Goal: Information Seeking & Learning: Check status

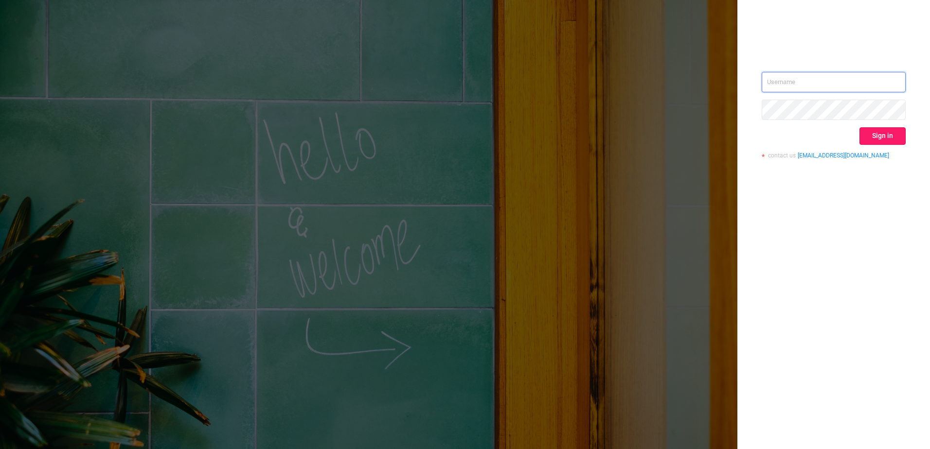
type input "[EMAIL_ADDRESS][DOMAIN_NAME]"
click at [883, 138] on button "Sign in" at bounding box center [882, 136] width 46 height 18
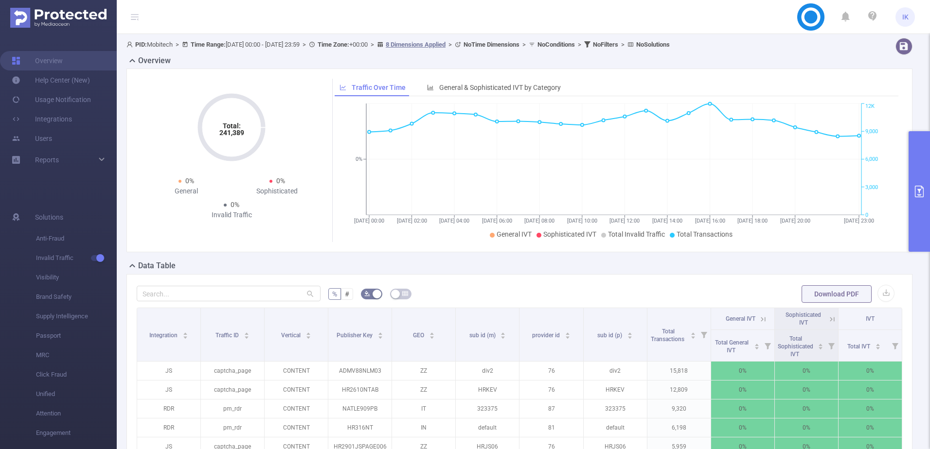
click at [923, 173] on button "primary" at bounding box center [919, 191] width 21 height 121
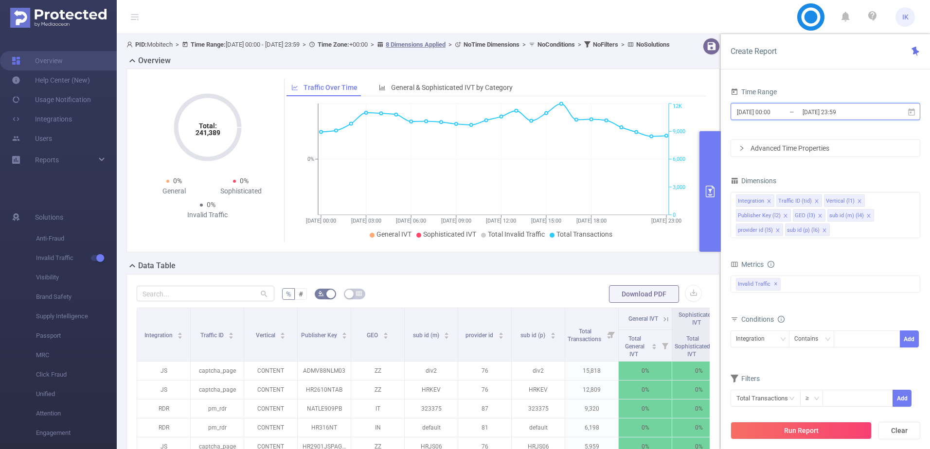
click at [908, 111] on icon at bounding box center [911, 112] width 9 height 9
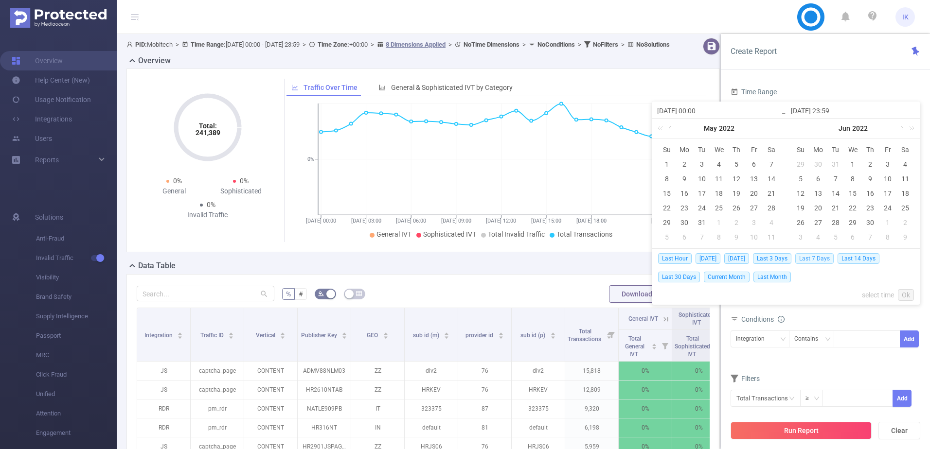
click at [816, 257] on span "Last 7 Days" at bounding box center [814, 258] width 38 height 11
type input "[DATE] 00:00"
type input "[DATE] 23:59"
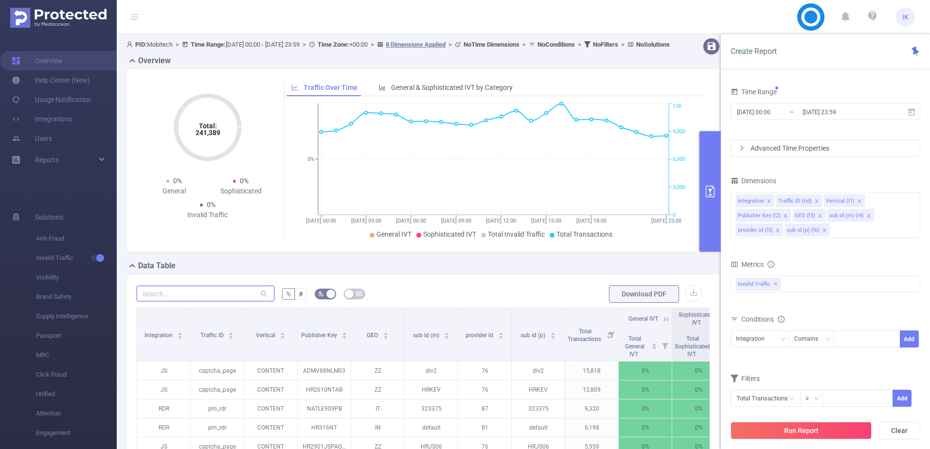
click at [210, 302] on input "text" at bounding box center [206, 294] width 138 height 16
paste input "frn145src001"
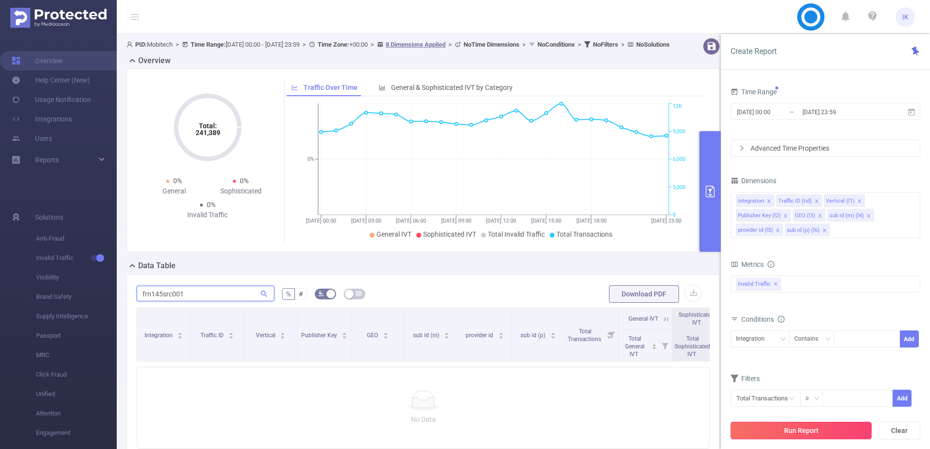
type input "frn145src001"
click at [801, 425] on button "Run Report" at bounding box center [801, 431] width 141 height 18
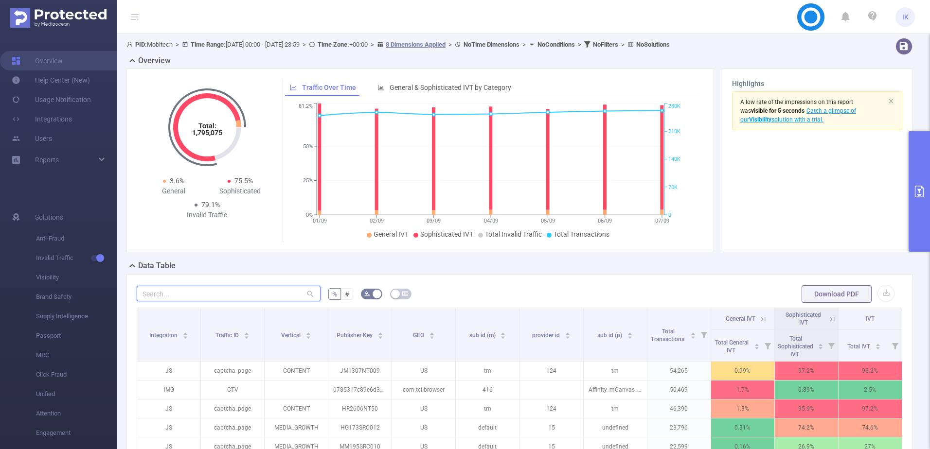
click at [220, 294] on input "text" at bounding box center [229, 294] width 184 height 16
paste input "frn145src001"
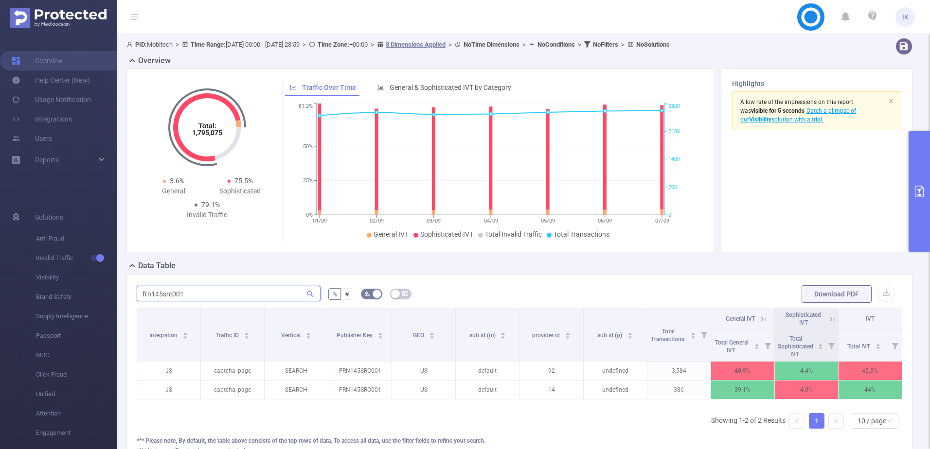
scroll to position [0, 2]
type input "frn145src001"
click at [922, 148] on button "primary" at bounding box center [919, 191] width 21 height 121
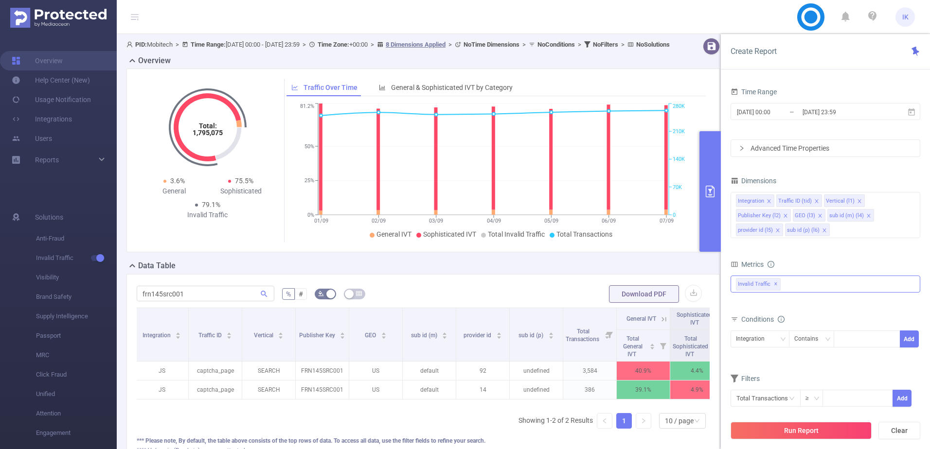
click at [806, 278] on div "Invalid Traffic ✕" at bounding box center [826, 284] width 190 height 17
click at [791, 285] on span "Anti-Fraud" at bounding box center [835, 288] width 166 height 13
click at [768, 329] on div "Integration Contains Add" at bounding box center [826, 343] width 190 height 28
drag, startPoint x: 769, startPoint y: 333, endPoint x: 774, endPoint y: 332, distance: 5.1
click at [770, 333] on div "Integration" at bounding box center [754, 339] width 36 height 16
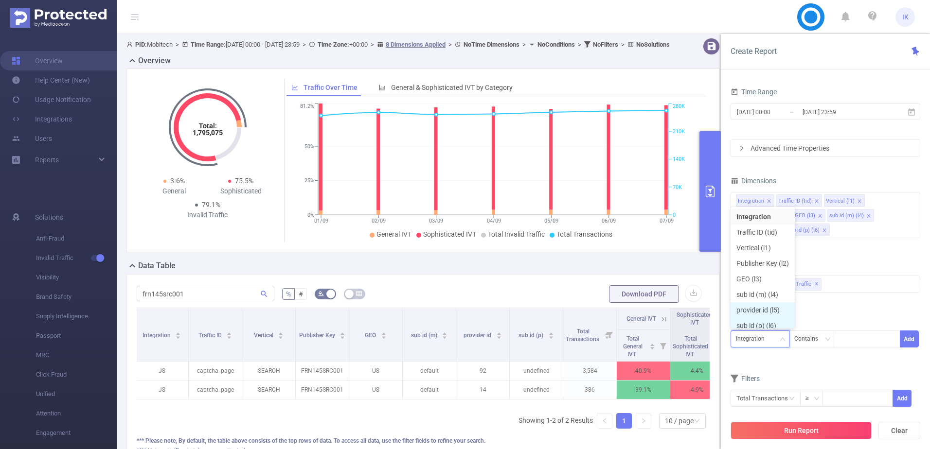
scroll to position [5, 0]
click at [764, 258] on li "Publisher Key (l2)" at bounding box center [763, 259] width 64 height 16
click at [823, 339] on div "Contains" at bounding box center [809, 339] width 31 height 16
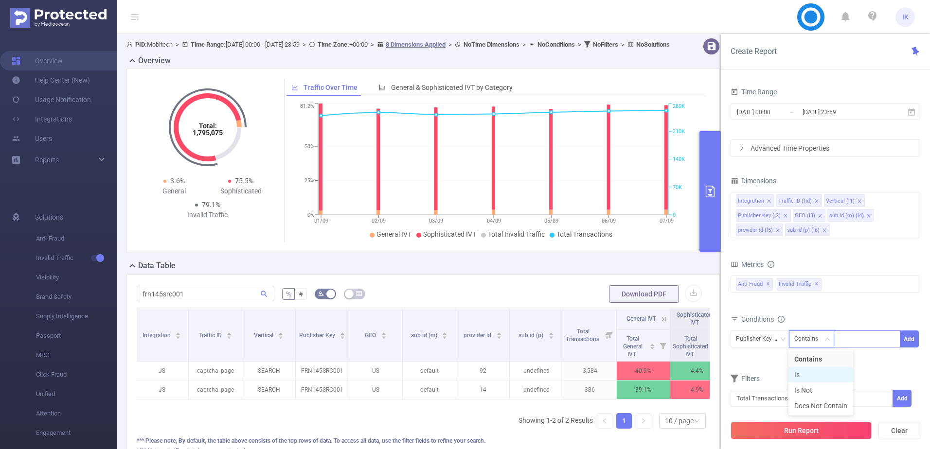
drag, startPoint x: 811, startPoint y: 379, endPoint x: 870, endPoint y: 341, distance: 69.6
click at [811, 379] on li "Is" at bounding box center [820, 375] width 65 height 16
click at [894, 334] on div at bounding box center [867, 339] width 56 height 16
paste input "FRN145SRC001"
type input "FRN145SRC001"
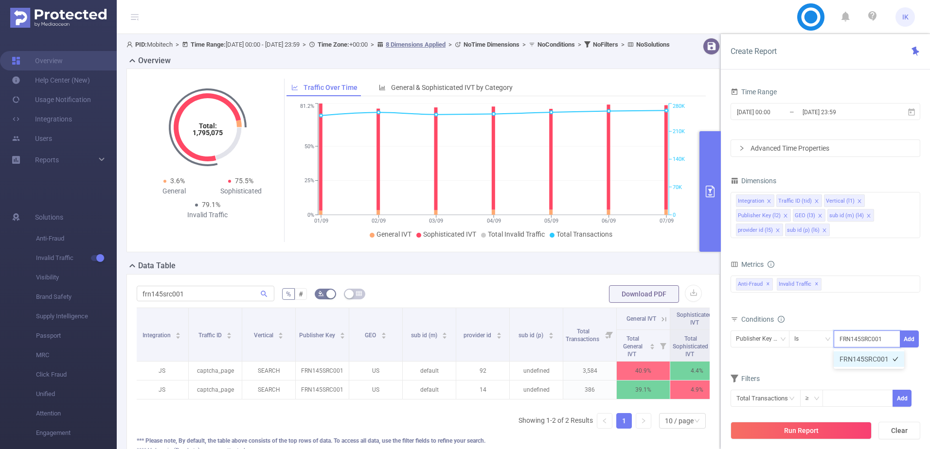
click at [865, 361] on li "FRN145SRC001" at bounding box center [869, 360] width 71 height 16
click at [913, 339] on button "Add" at bounding box center [909, 339] width 19 height 17
click at [807, 429] on button "Run Report" at bounding box center [801, 431] width 141 height 18
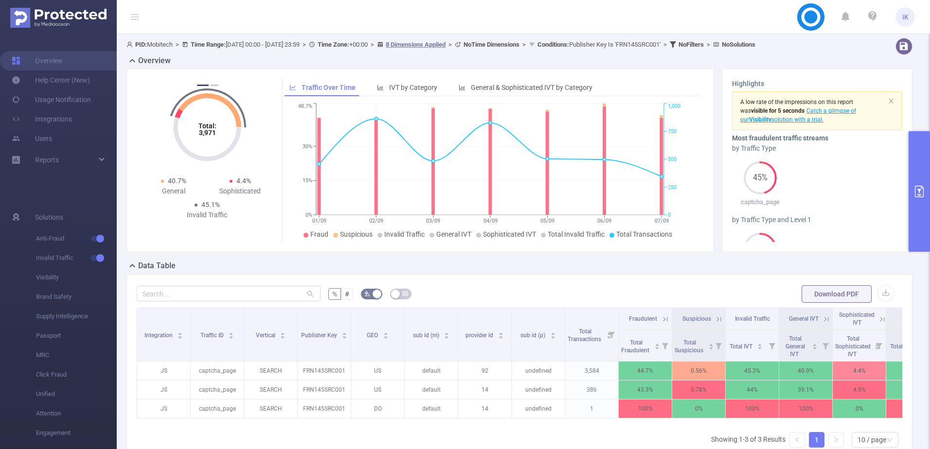
click at [665, 320] on icon at bounding box center [665, 319] width 9 height 9
